Goal: Information Seeking & Learning: Learn about a topic

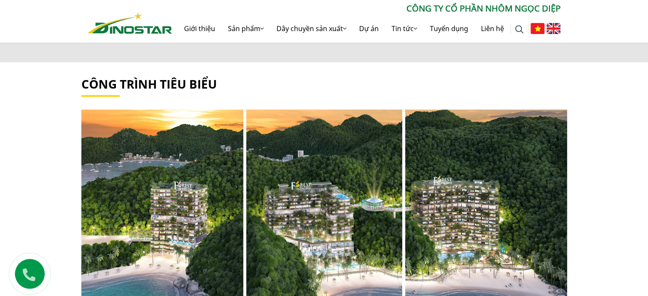
scroll to position [1151, 0]
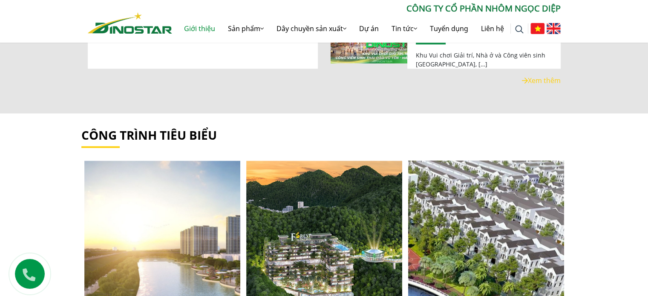
click at [193, 32] on link "Giới thiệu" at bounding box center [200, 28] width 44 height 27
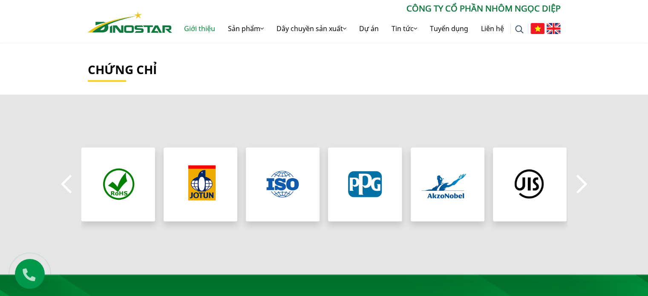
scroll to position [901, 0]
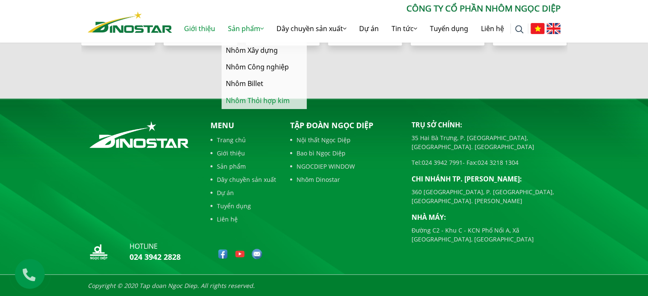
click at [241, 98] on link "Nhôm Thỏi hợp kim" at bounding box center [264, 100] width 85 height 17
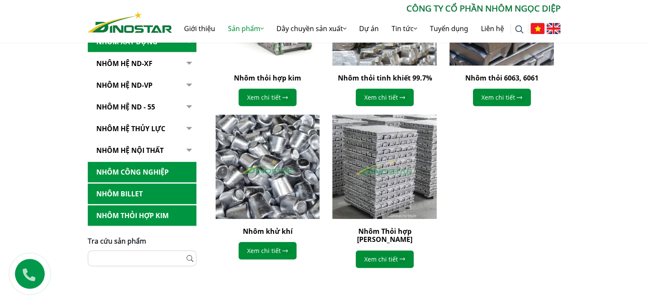
scroll to position [256, 0]
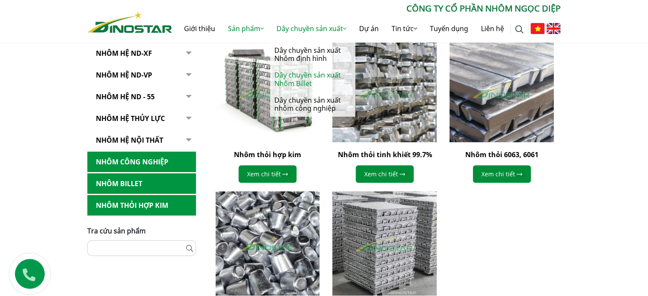
click at [302, 68] on link "Dây chuyền sản xuất Nhôm Billet" at bounding box center [312, 79] width 85 height 25
click at [302, 59] on link "Dây chuyền sản xuất Nhôm định hình" at bounding box center [312, 54] width 85 height 25
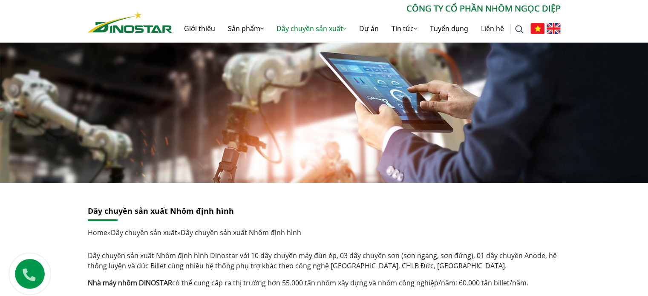
click at [517, 29] on img at bounding box center [519, 29] width 9 height 9
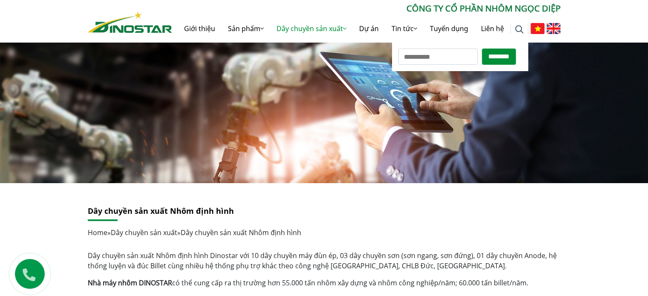
click at [433, 59] on input "Tìm kiếm cho:" at bounding box center [438, 57] width 79 height 16
type input "*"
type input "*******"
click at [491, 58] on input "********" at bounding box center [499, 57] width 34 height 16
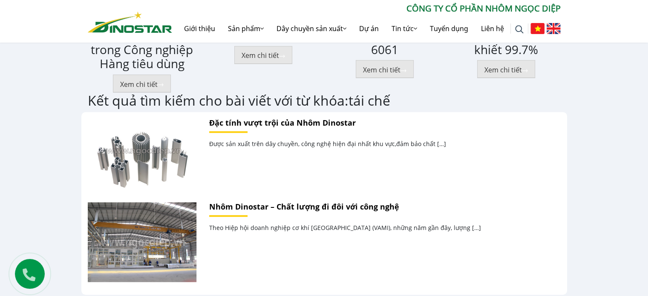
scroll to position [511, 0]
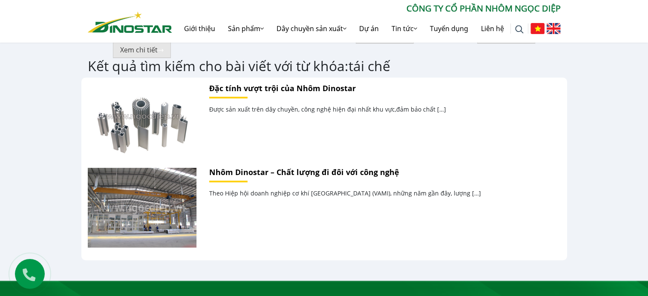
click at [108, 26] on img at bounding box center [130, 22] width 84 height 21
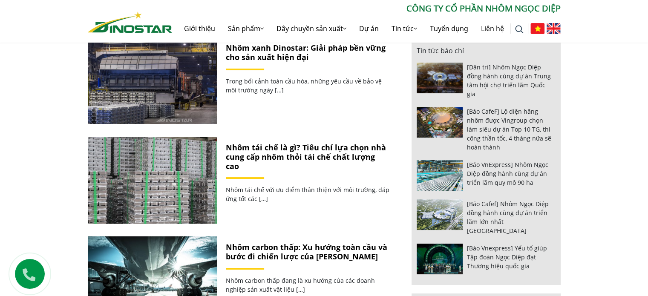
scroll to position [85, 0]
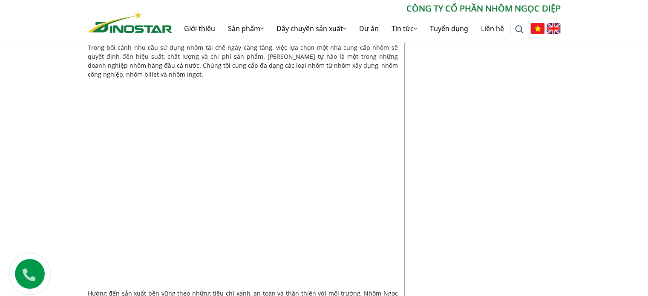
scroll to position [1193, 0]
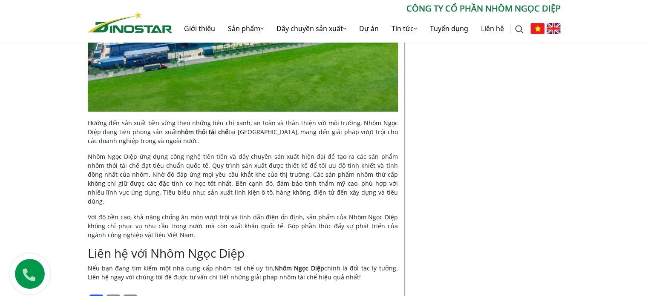
drag, startPoint x: 87, startPoint y: 156, endPoint x: 392, endPoint y: 194, distance: 307.1
click at [392, 194] on p "Nhôm Ngọc Diệp ứng dụng công nghệ tiên tiến và dây chuyền sản xuất hiện đại để …" at bounding box center [243, 179] width 310 height 54
copy span "Nhôm Ngọc Diệp ứng dụng công nghệ tiên tiến và dây chuyền sản xuất hiện đại để …"
